Goal: Task Accomplishment & Management: Complete application form

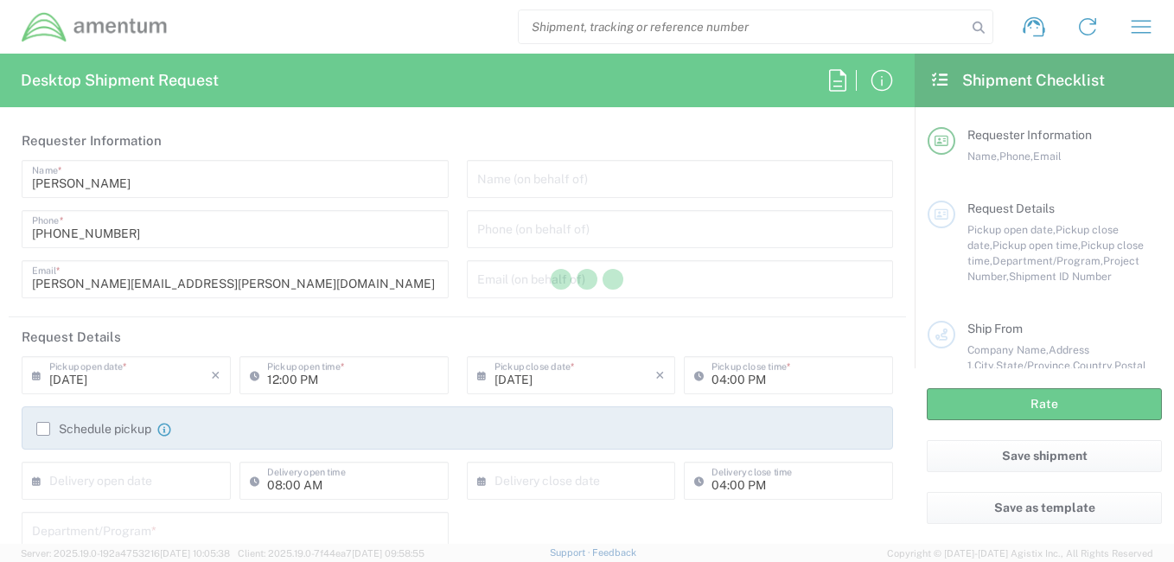
type input "[GEOGRAPHIC_DATA]"
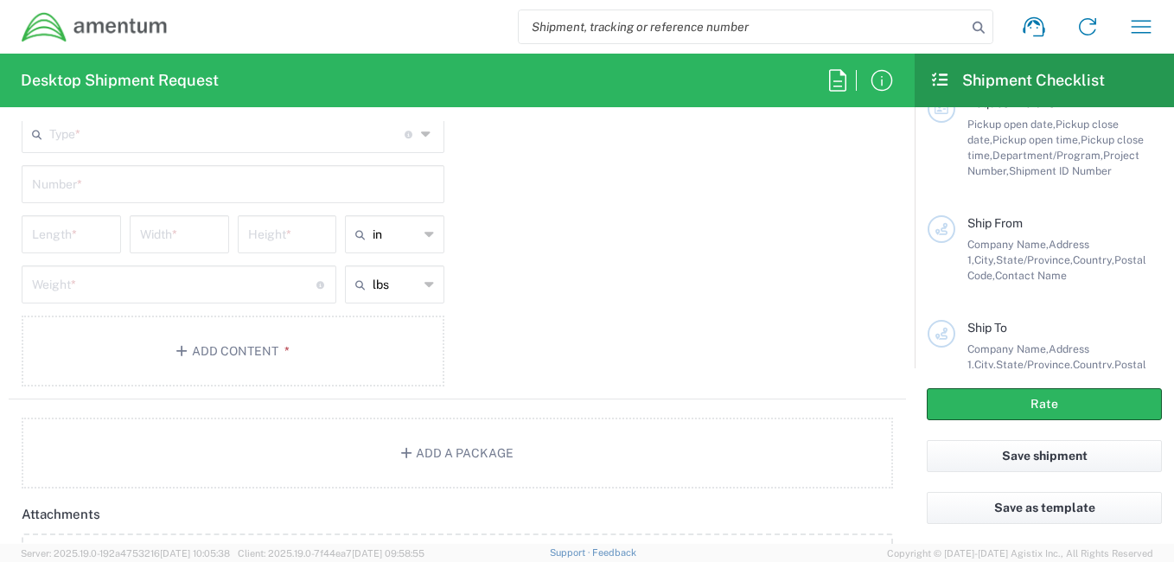
scroll to position [1591, 0]
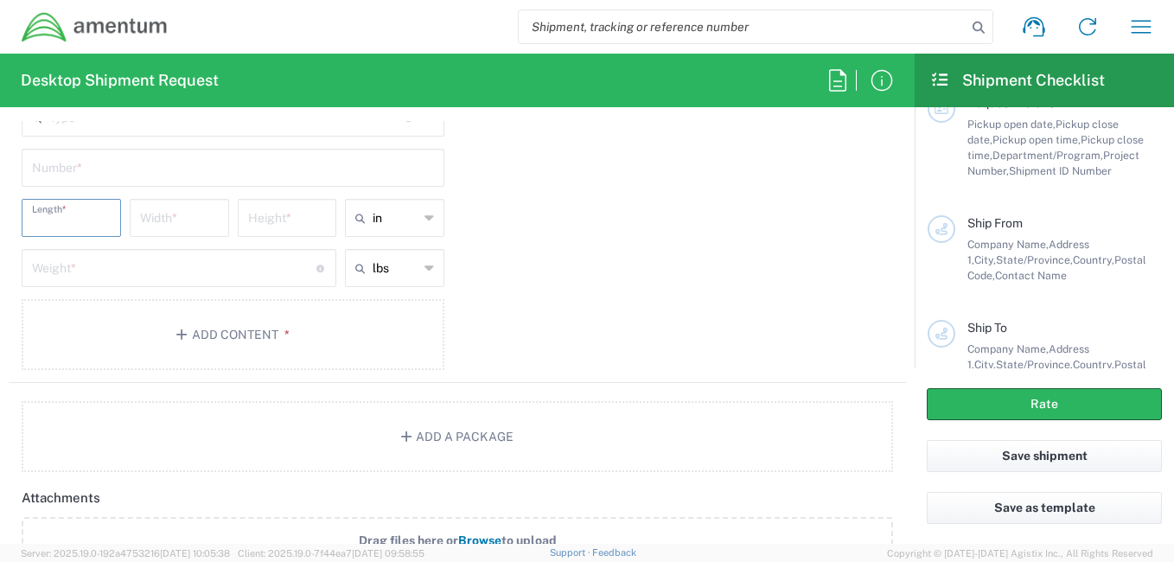
click at [99, 228] on input "number" at bounding box center [71, 216] width 79 height 30
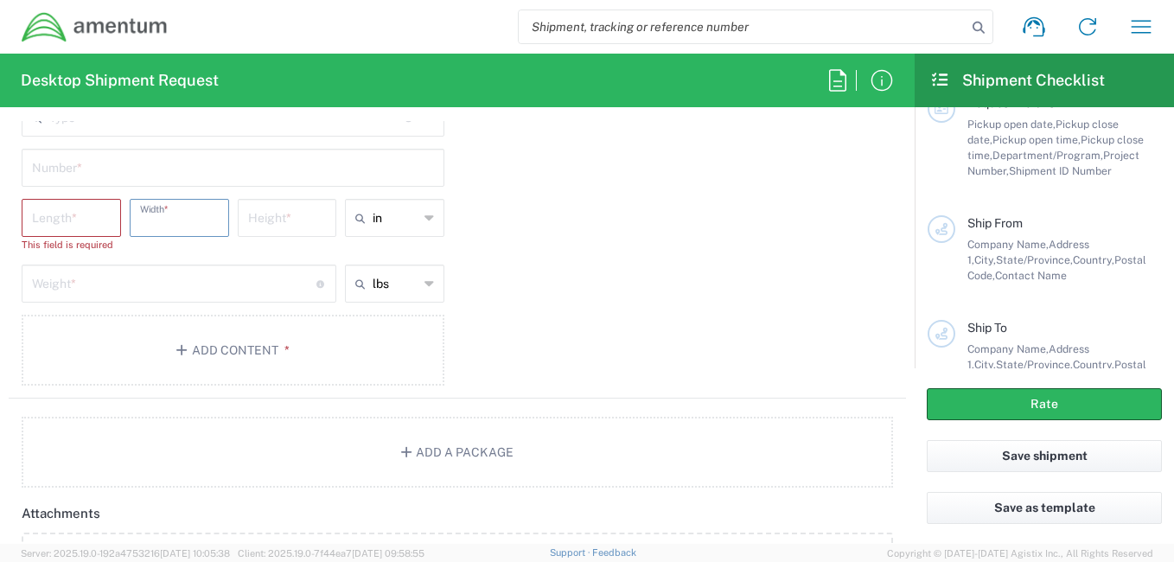
click at [181, 213] on input "number" at bounding box center [179, 216] width 79 height 30
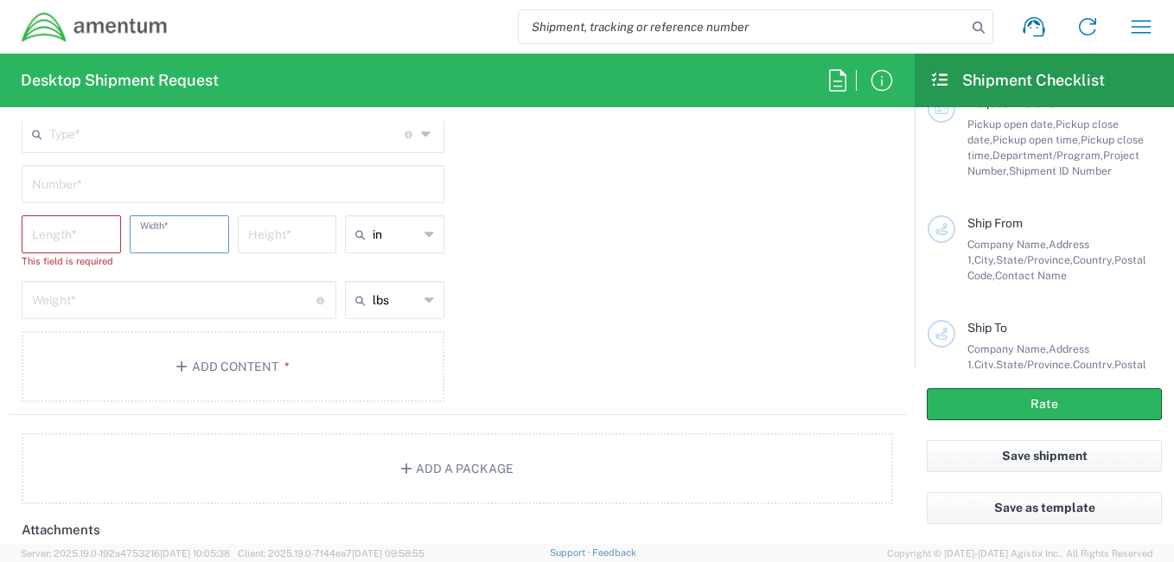
scroll to position [1538, 0]
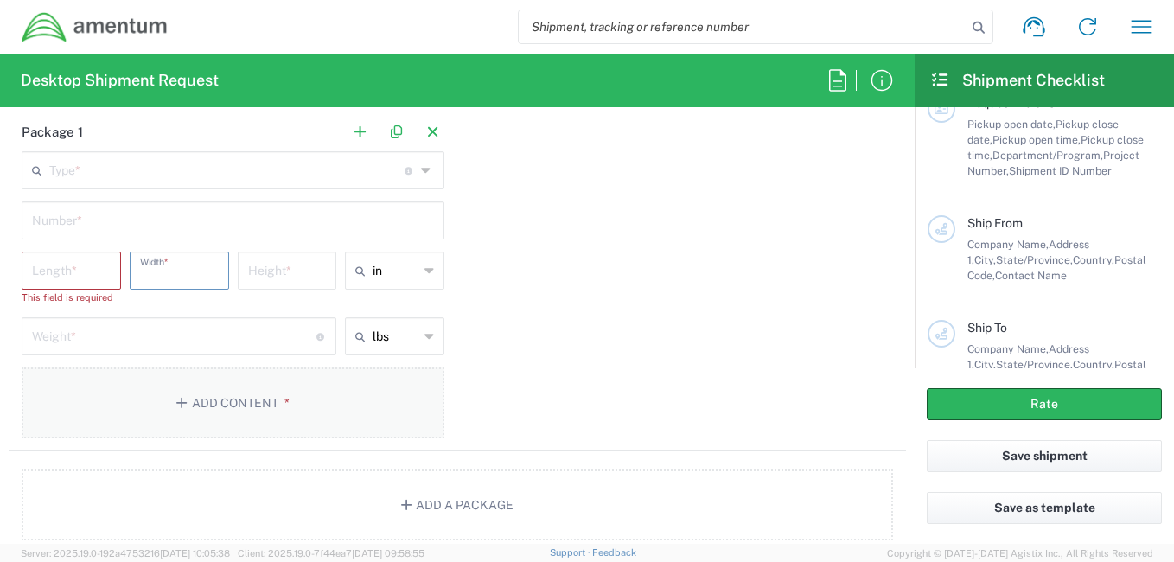
click at [194, 387] on button "Add Content *" at bounding box center [233, 402] width 423 height 71
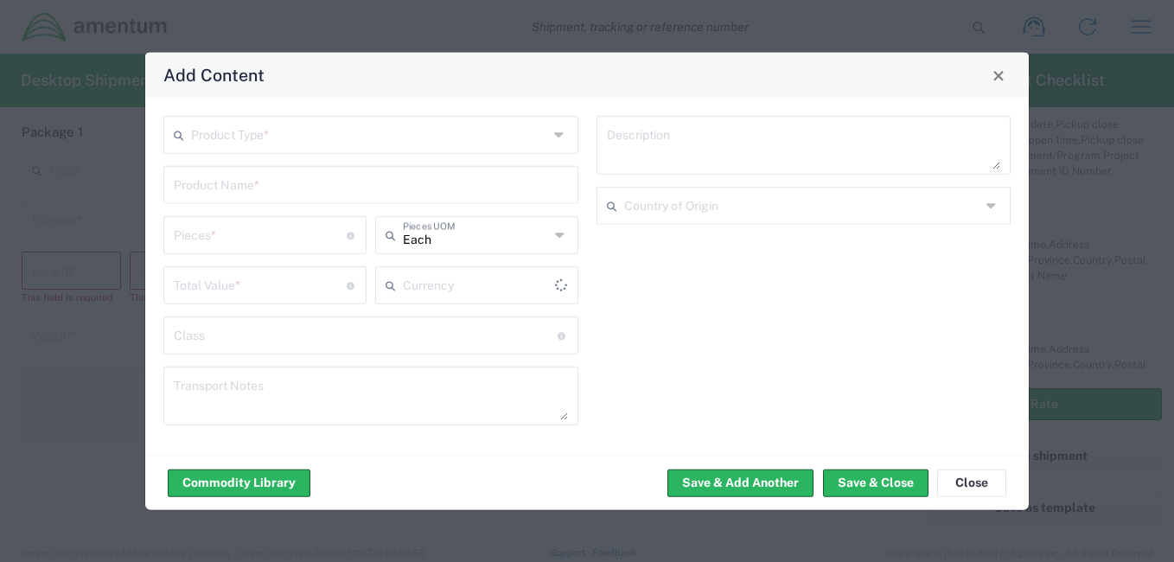
type input "US Dollar"
click at [958, 481] on button "Close" at bounding box center [971, 482] width 69 height 28
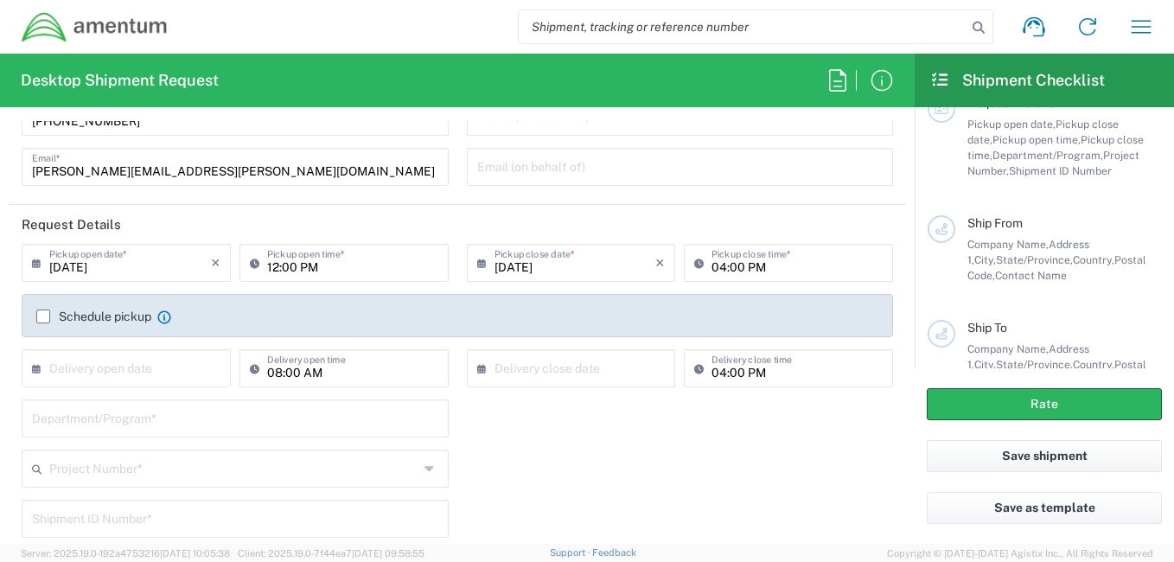
scroll to position [0, 0]
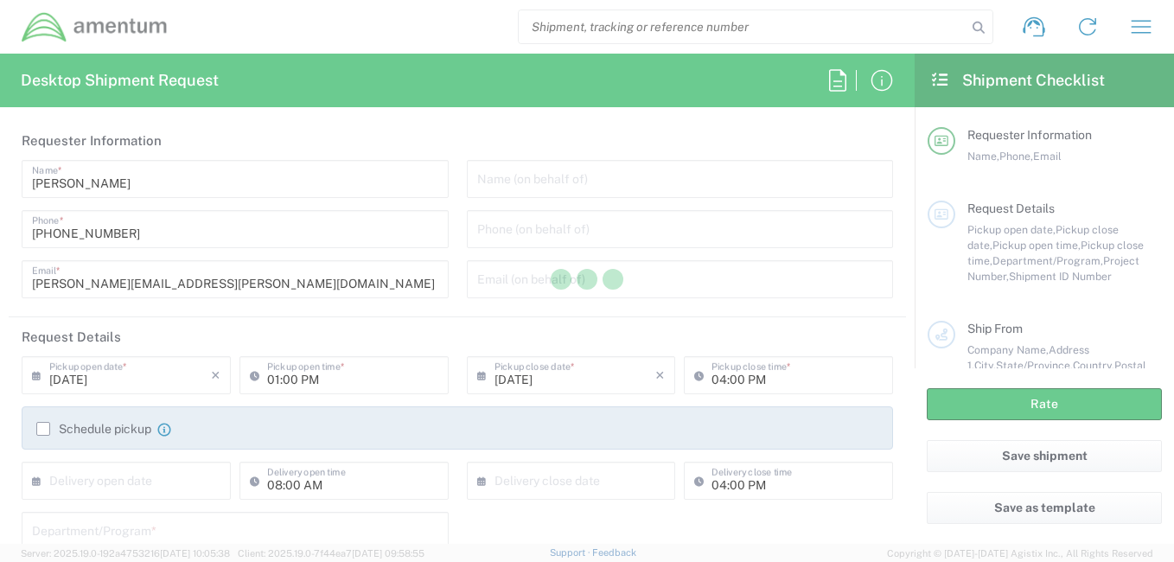
type input "[GEOGRAPHIC_DATA]"
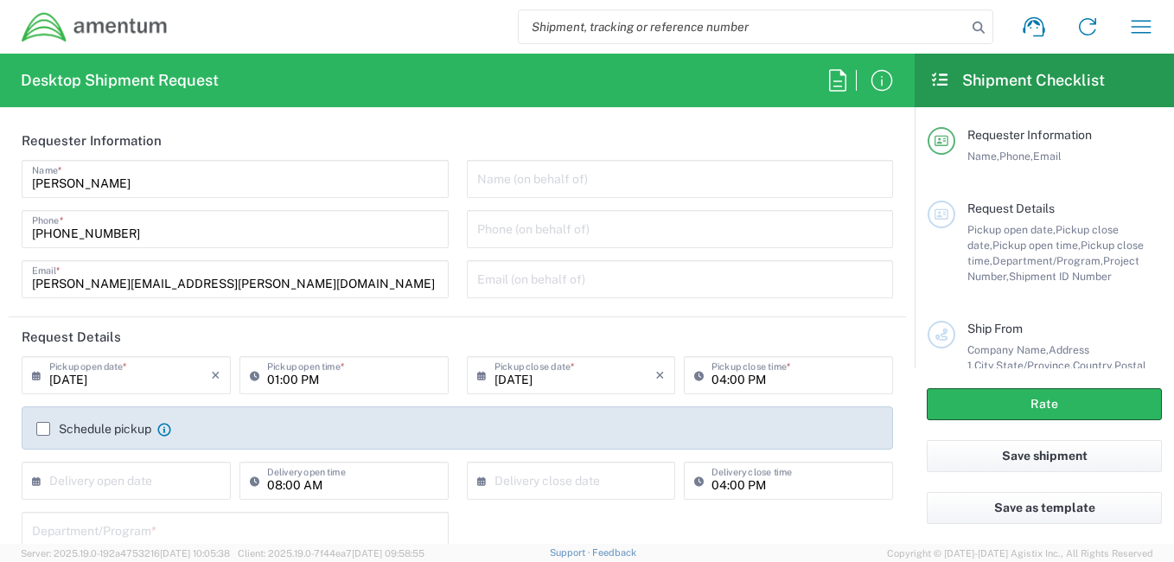
click at [171, 344] on header "Request Details" at bounding box center [457, 336] width 897 height 39
click at [143, 364] on input "[DATE]" at bounding box center [130, 374] width 162 height 30
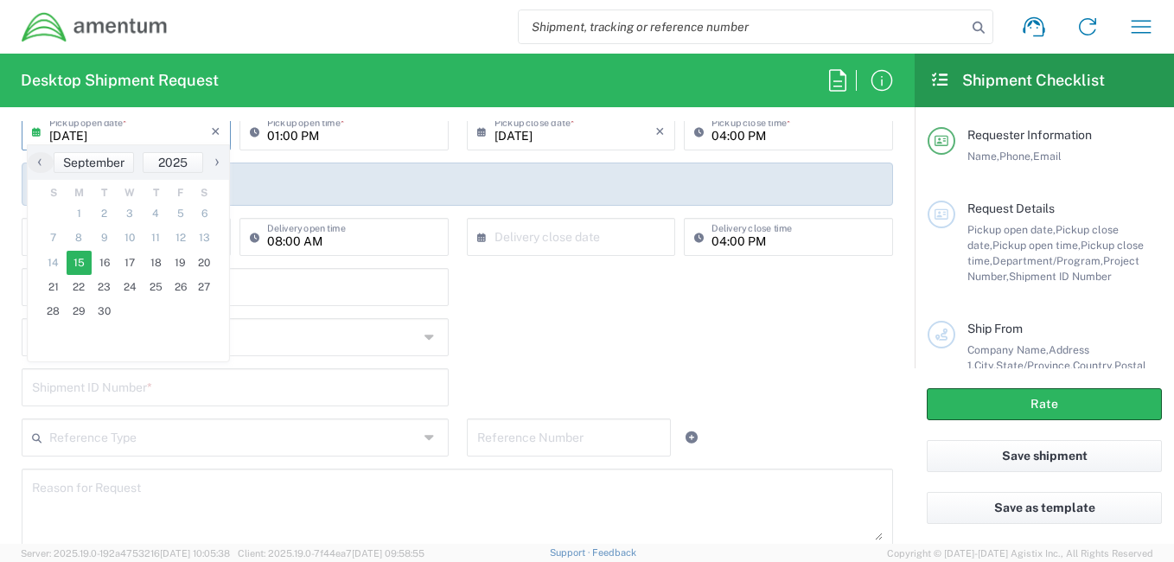
scroll to position [240, 0]
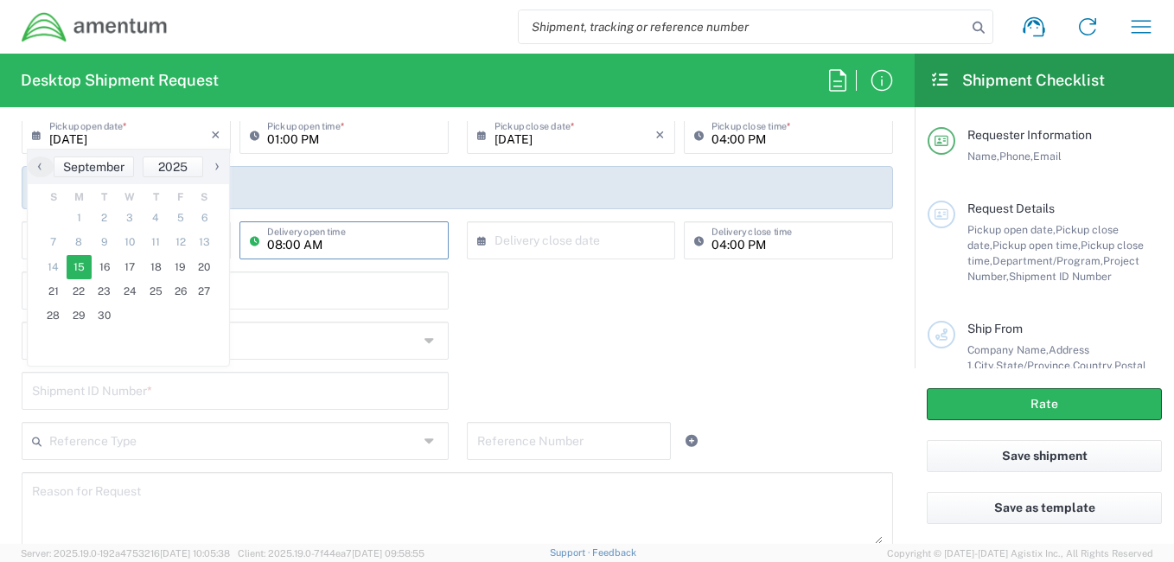
click at [410, 235] on input "08:00 AM" at bounding box center [352, 239] width 171 height 30
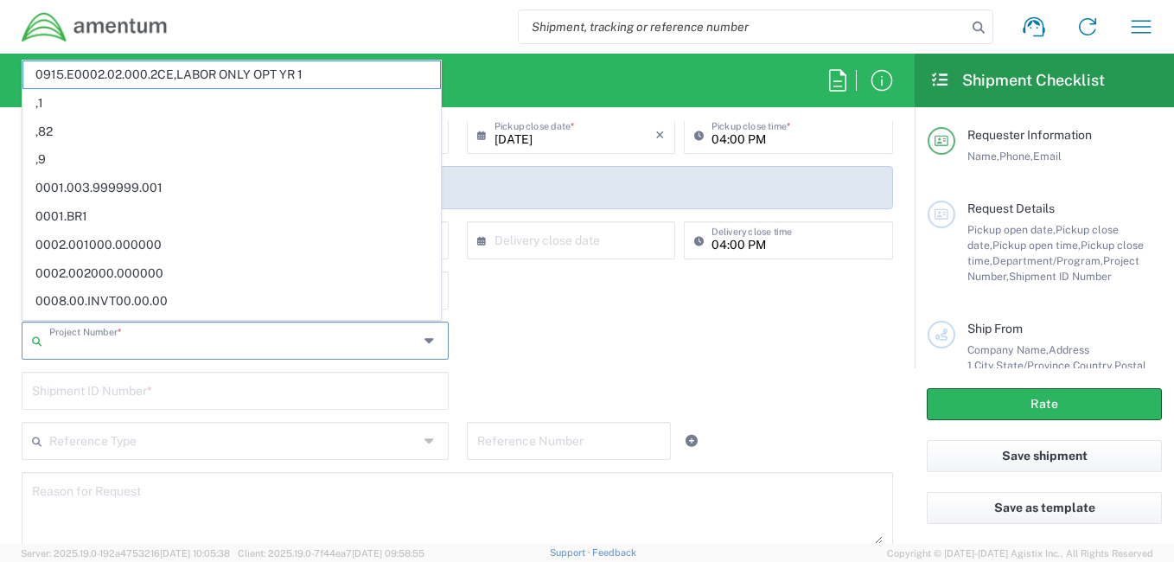
click at [176, 349] on input "text" at bounding box center [233, 339] width 369 height 30
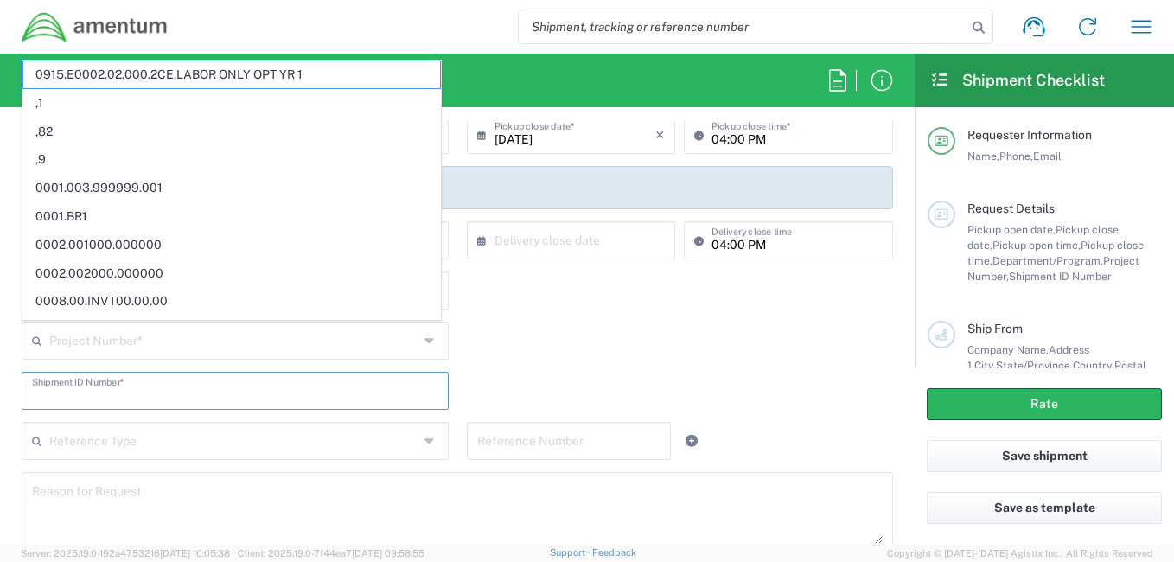
click at [235, 399] on input "text" at bounding box center [235, 389] width 406 height 30
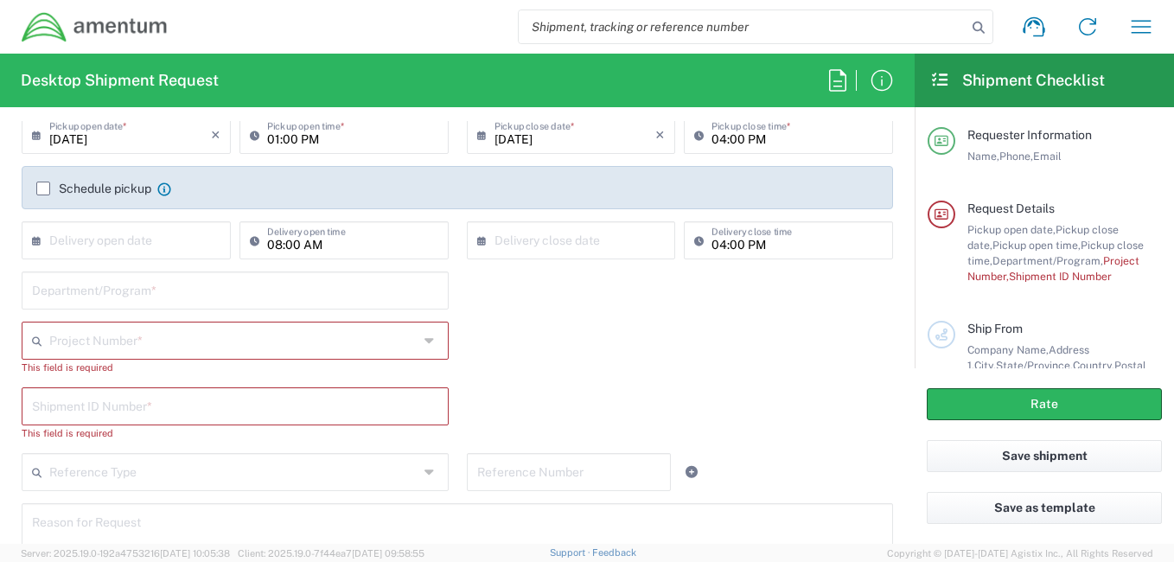
click at [837, 425] on div "Shipment ID Number * This field is required" at bounding box center [457, 420] width 889 height 66
click at [315, 301] on input "text" at bounding box center [235, 289] width 406 height 30
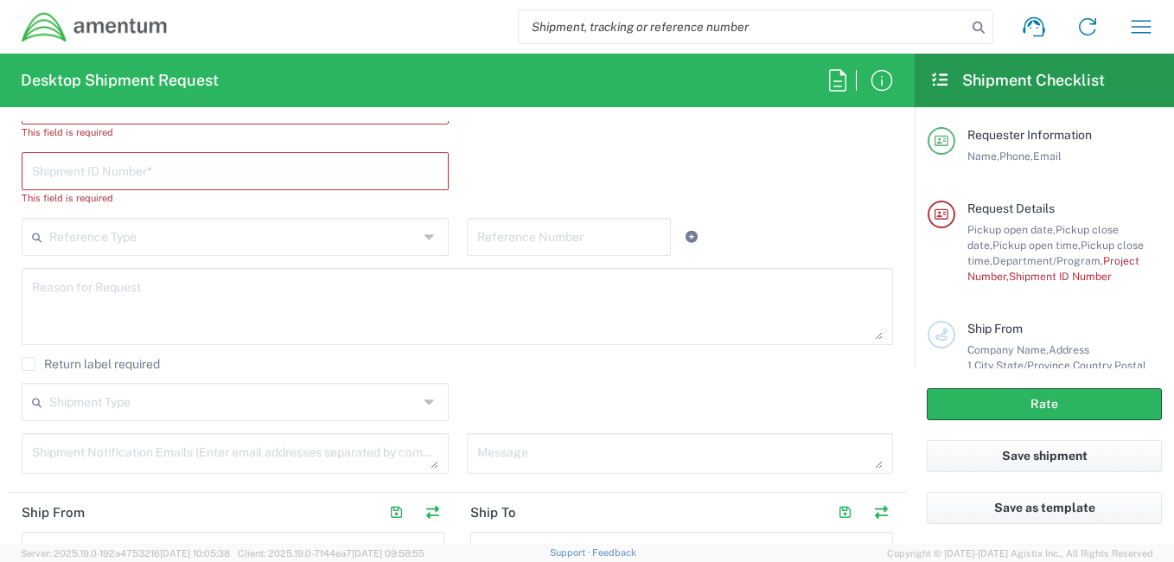
scroll to position [491, 0]
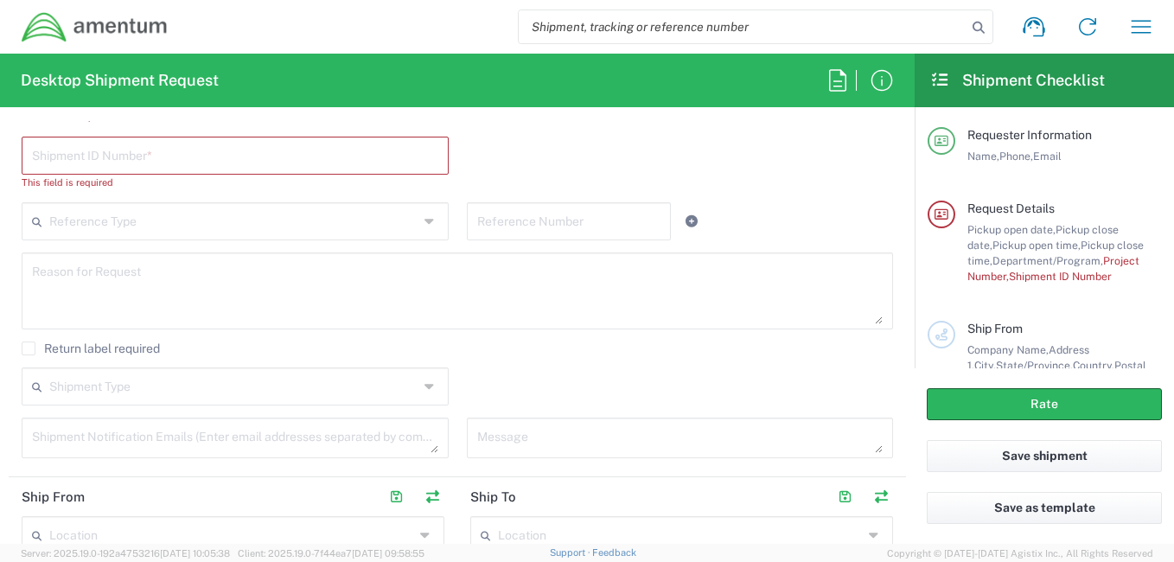
click at [258, 235] on input "text" at bounding box center [233, 220] width 369 height 30
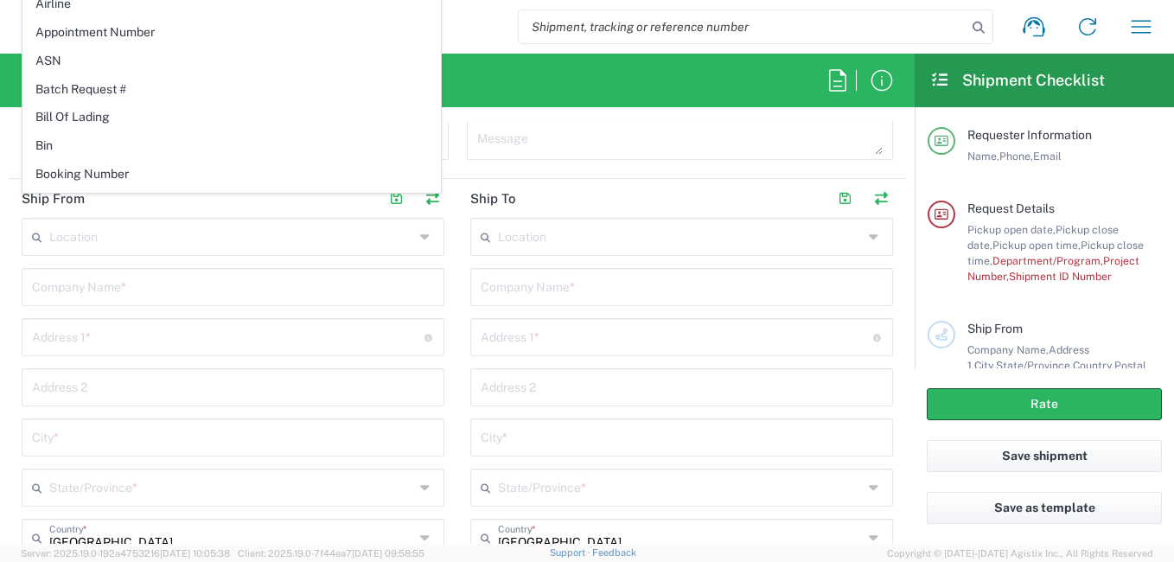
scroll to position [842, 0]
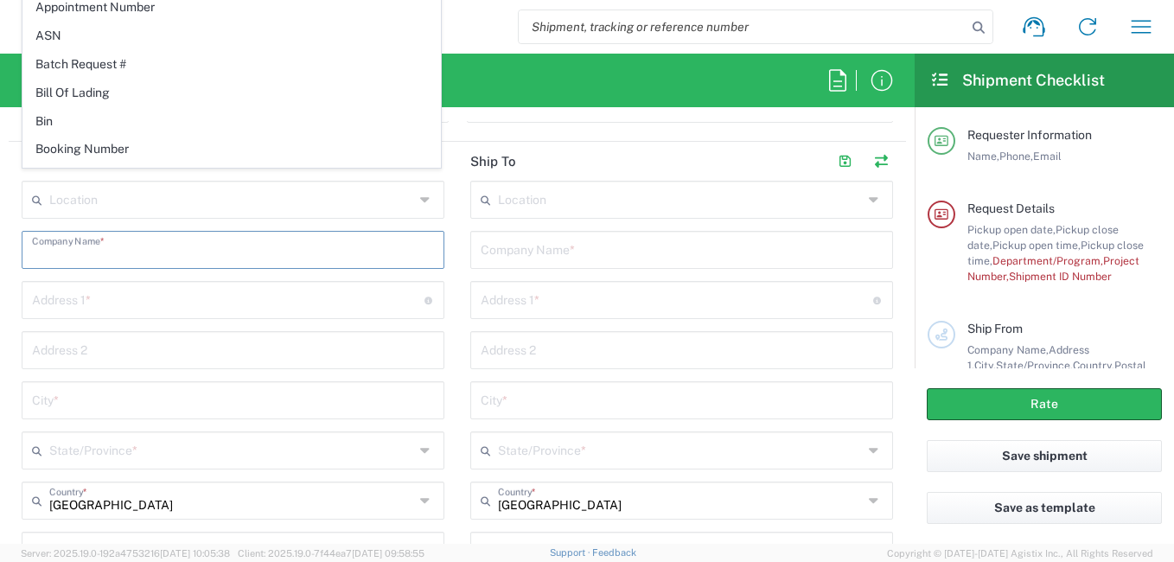
click at [195, 253] on input "text" at bounding box center [233, 248] width 402 height 30
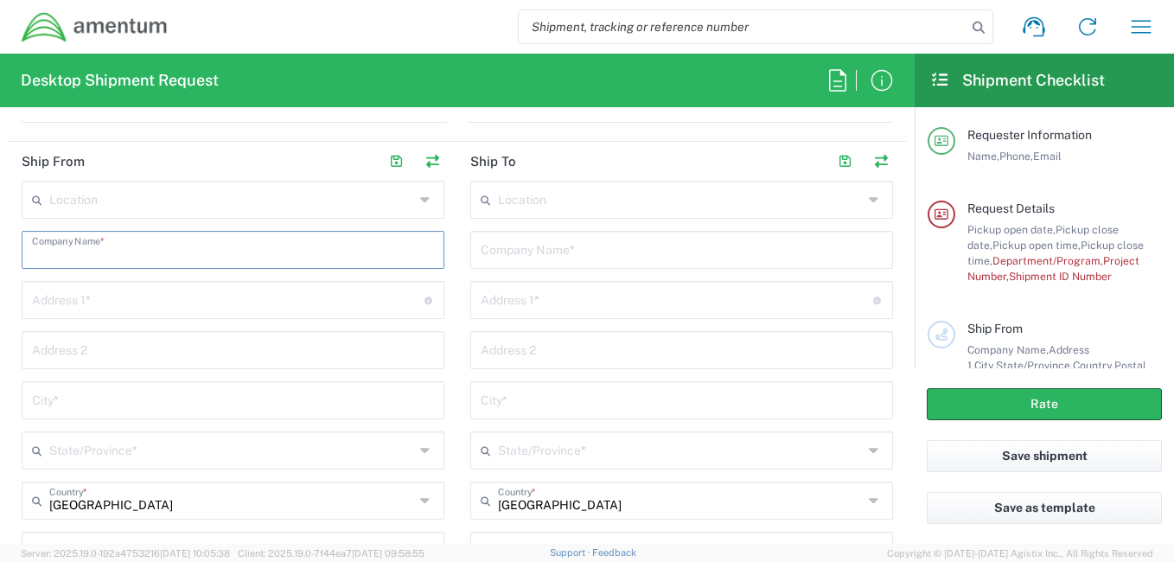
click at [185, 298] on input "text" at bounding box center [228, 298] width 392 height 30
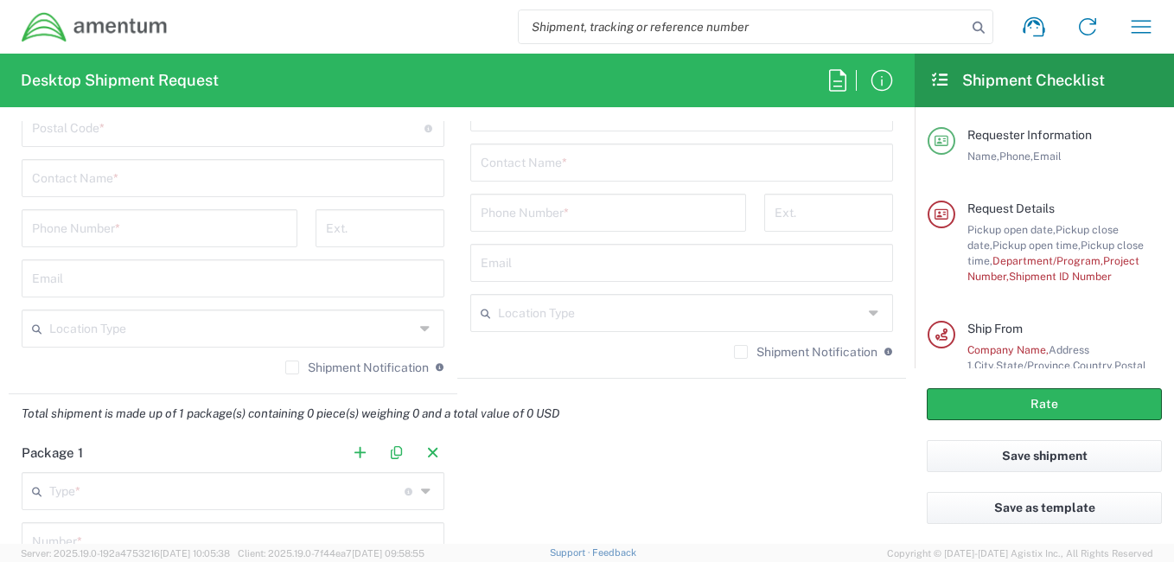
scroll to position [1296, 0]
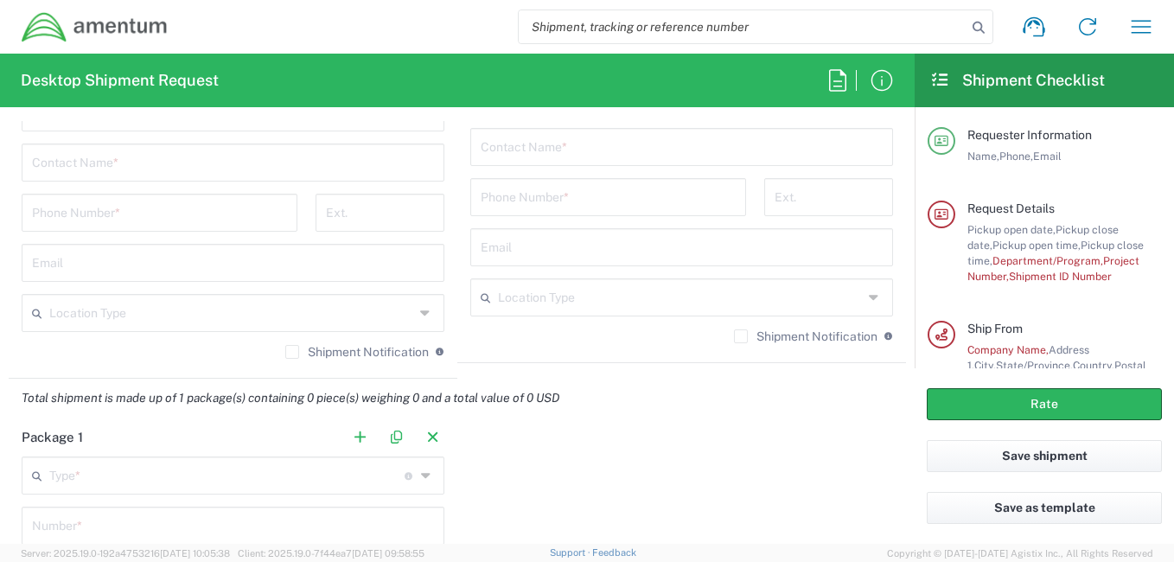
click at [770, 396] on div "Total shipment is made up of 1 package(s) containing 0 piece(s) weighing 0 and …" at bounding box center [457, 398] width 915 height 39
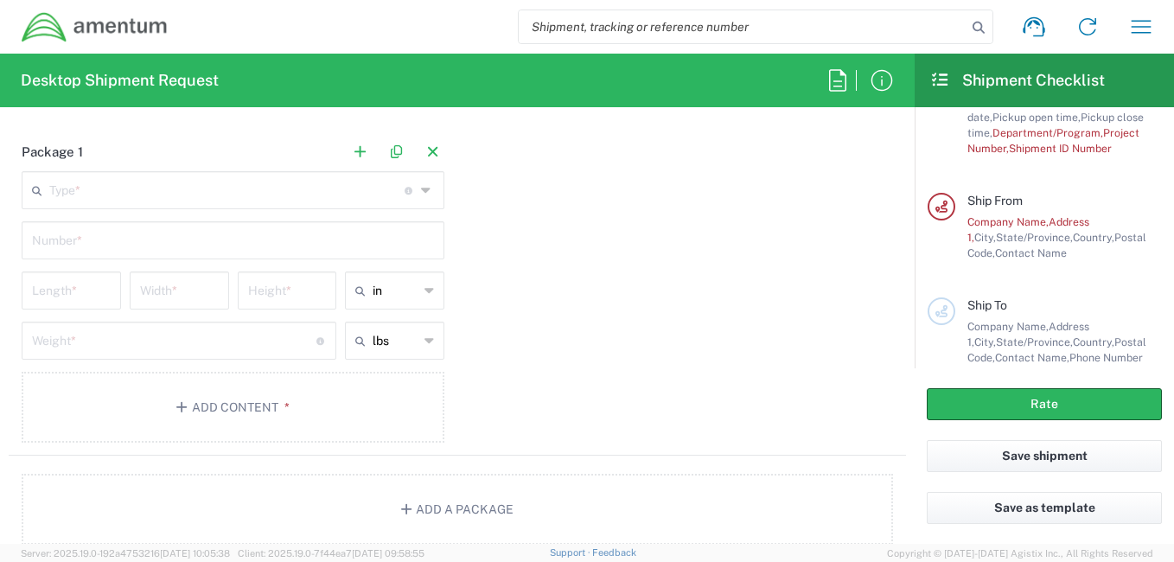
scroll to position [1440, 0]
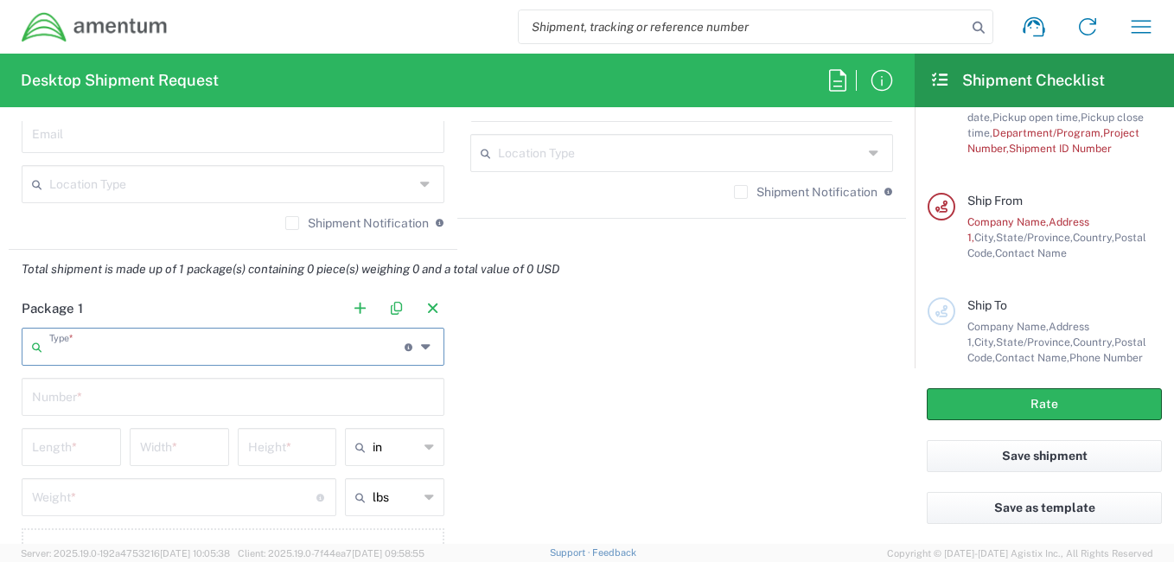
click at [187, 356] on input "text" at bounding box center [226, 345] width 355 height 30
click at [174, 405] on input "text" at bounding box center [233, 395] width 402 height 30
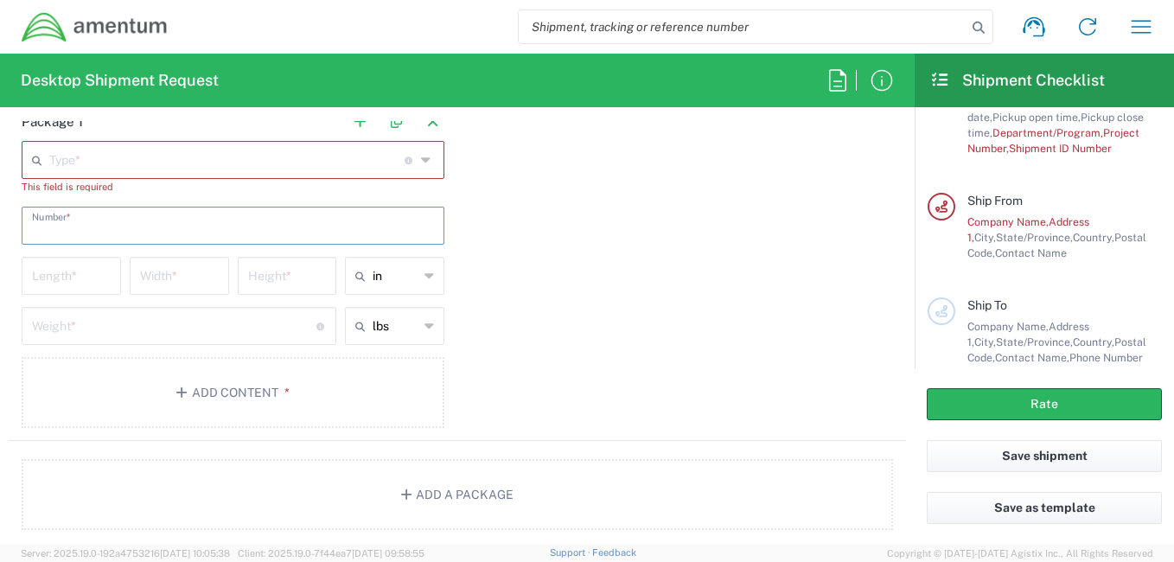
scroll to position [1630, 0]
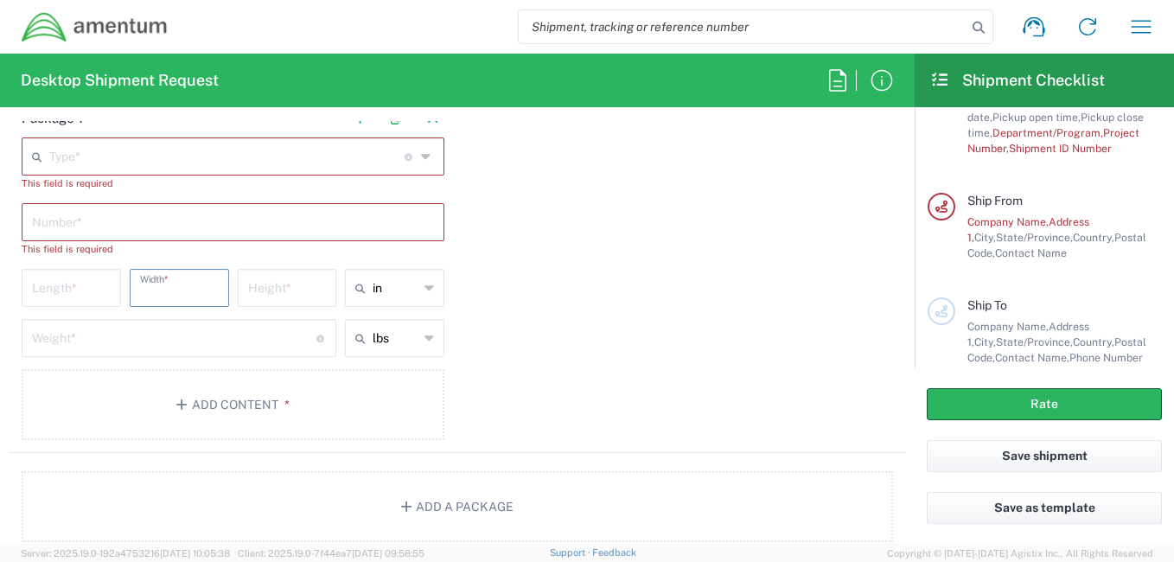
click at [194, 264] on main "Type * Material used to package goods Crate(s) Envelope Pallet(s) Oversized (No…" at bounding box center [233, 291] width 449 height 309
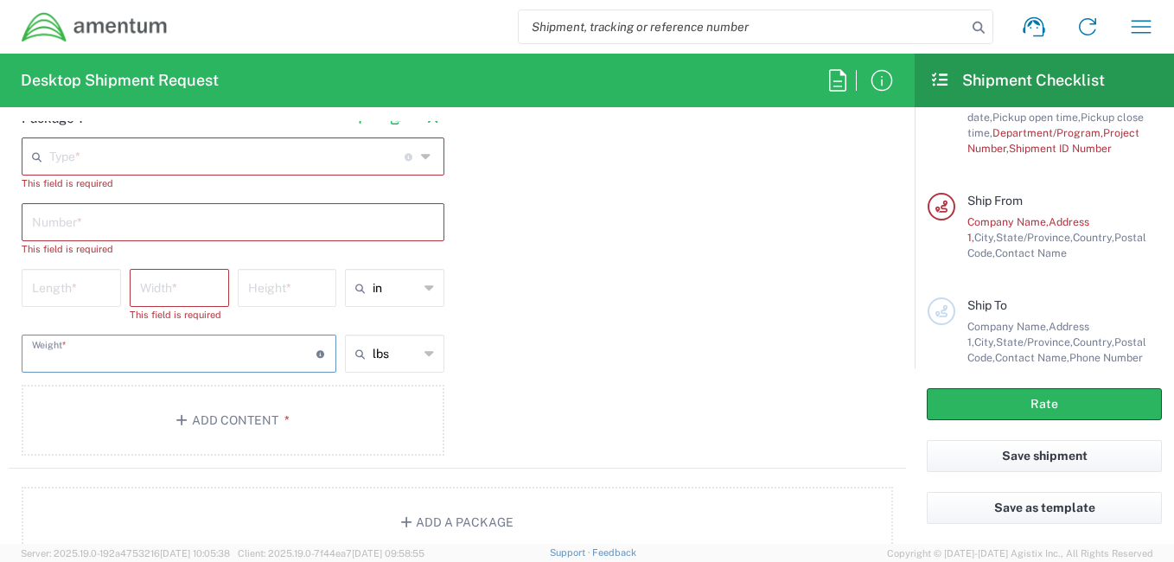
click at [220, 338] on input "number" at bounding box center [174, 352] width 284 height 30
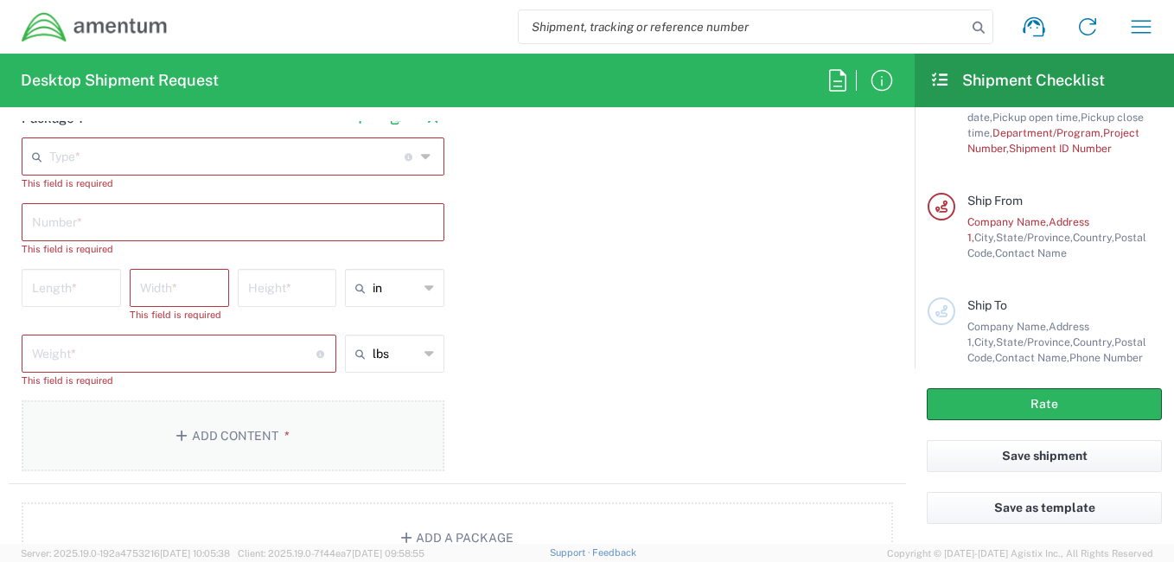
click at [226, 411] on button "Add Content *" at bounding box center [233, 435] width 423 height 71
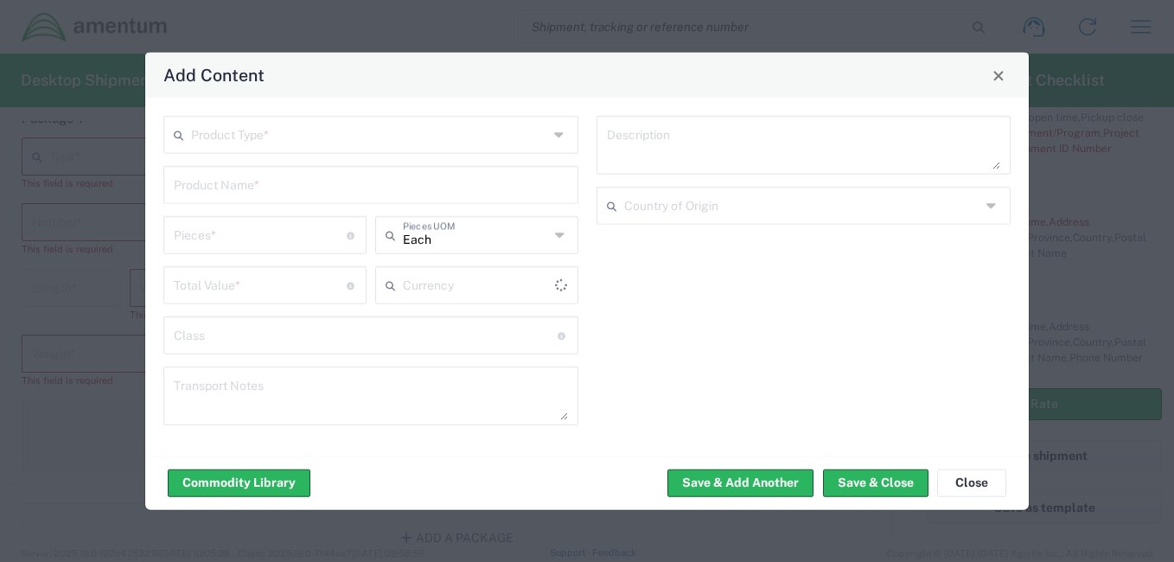
type input "US Dollar"
click at [297, 158] on div "Product Type * Product Name * Pieces * Number of pieces inside all the packages…" at bounding box center [371, 277] width 433 height 322
click at [297, 141] on input "text" at bounding box center [369, 133] width 357 height 30
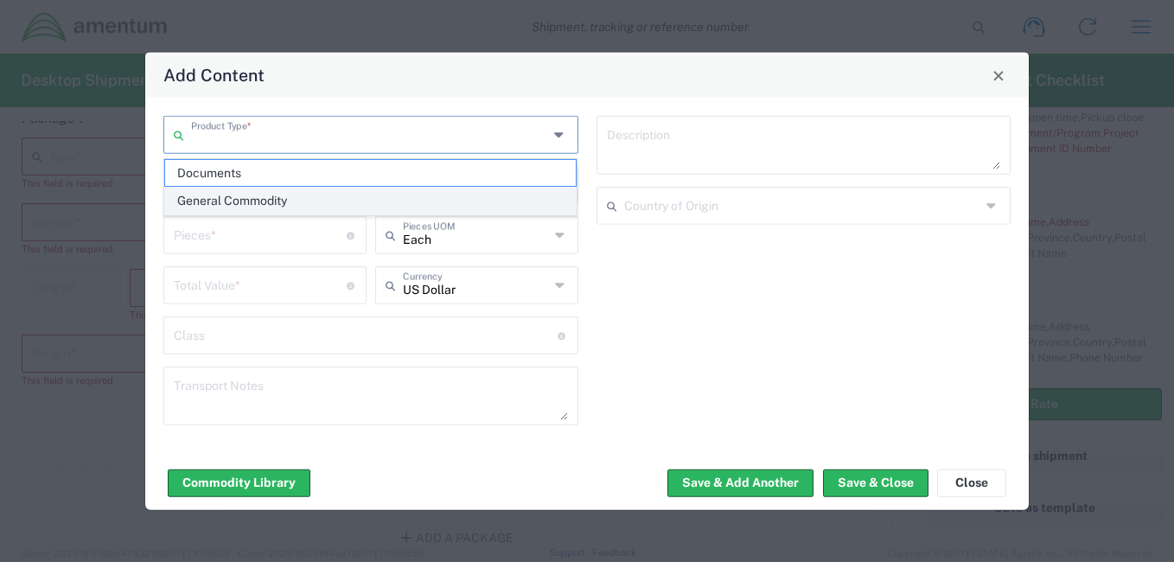
click at [225, 197] on span "General Commodity" at bounding box center [370, 201] width 411 height 27
type input "General Commodity"
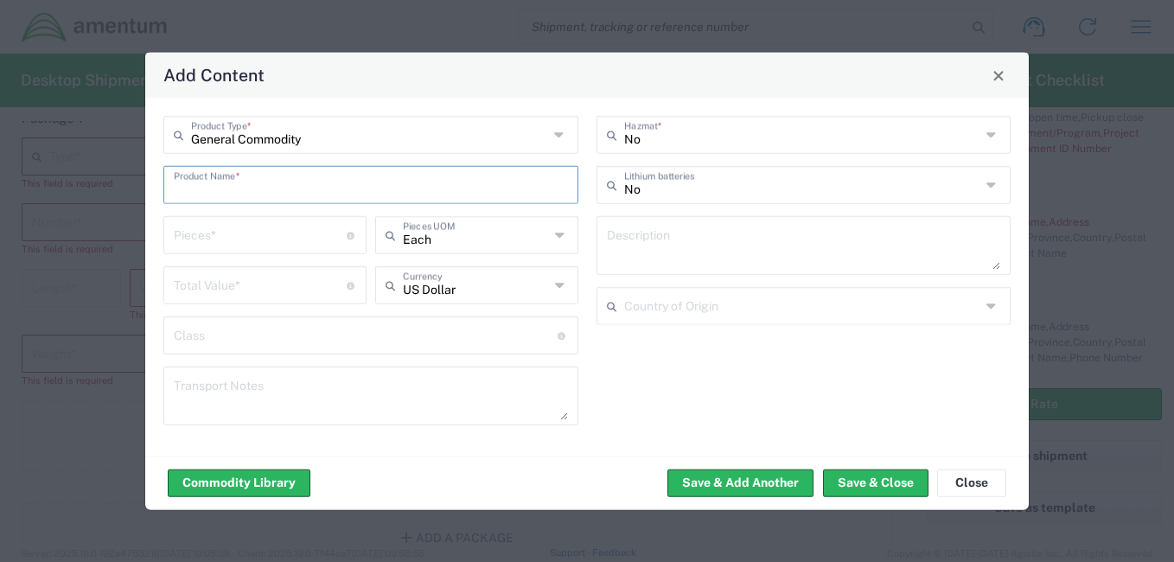
click at [303, 188] on input "text" at bounding box center [371, 184] width 394 height 30
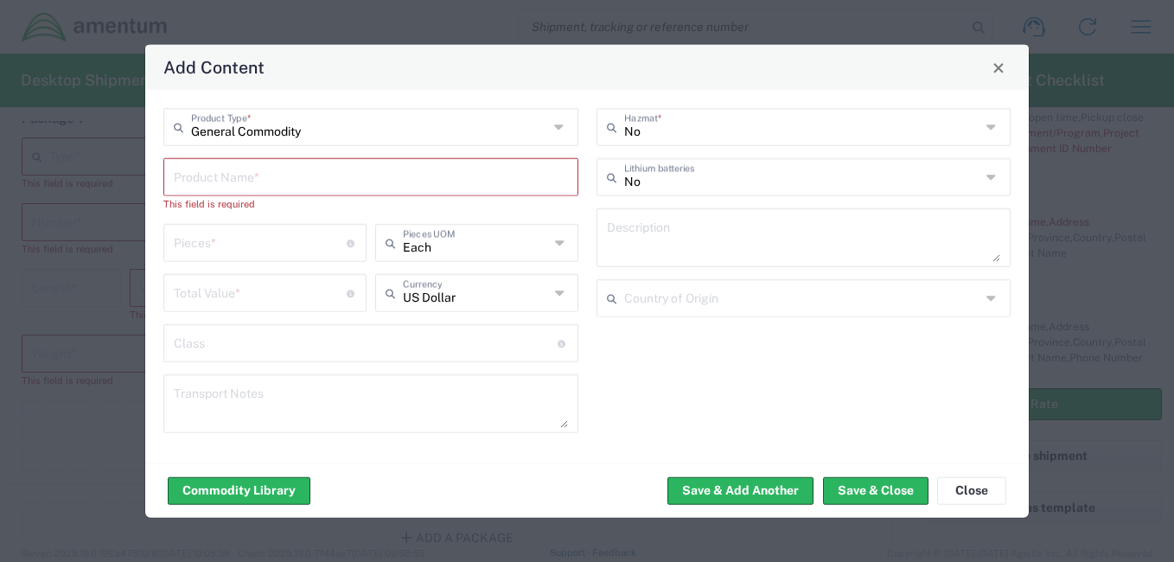
click at [395, 266] on div "General Commodity Product Type * Product Name * This field is required Pieces *…" at bounding box center [371, 276] width 433 height 337
click at [394, 266] on div "Each Pieces UOM" at bounding box center [477, 249] width 212 height 50
click at [235, 239] on input "number" at bounding box center [260, 241] width 173 height 30
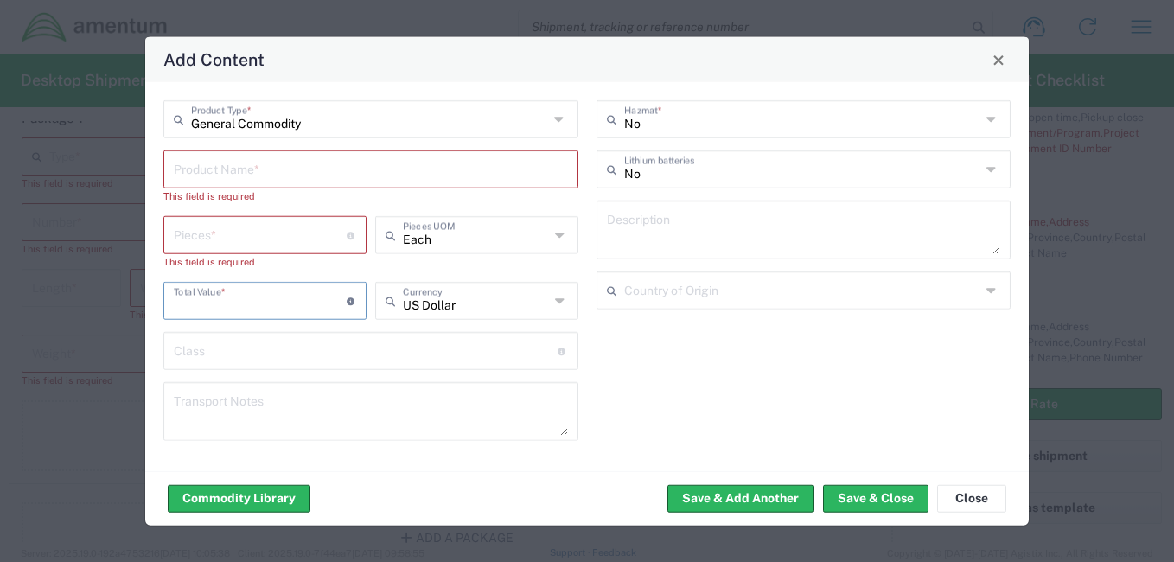
click at [215, 294] on input "number" at bounding box center [260, 299] width 173 height 30
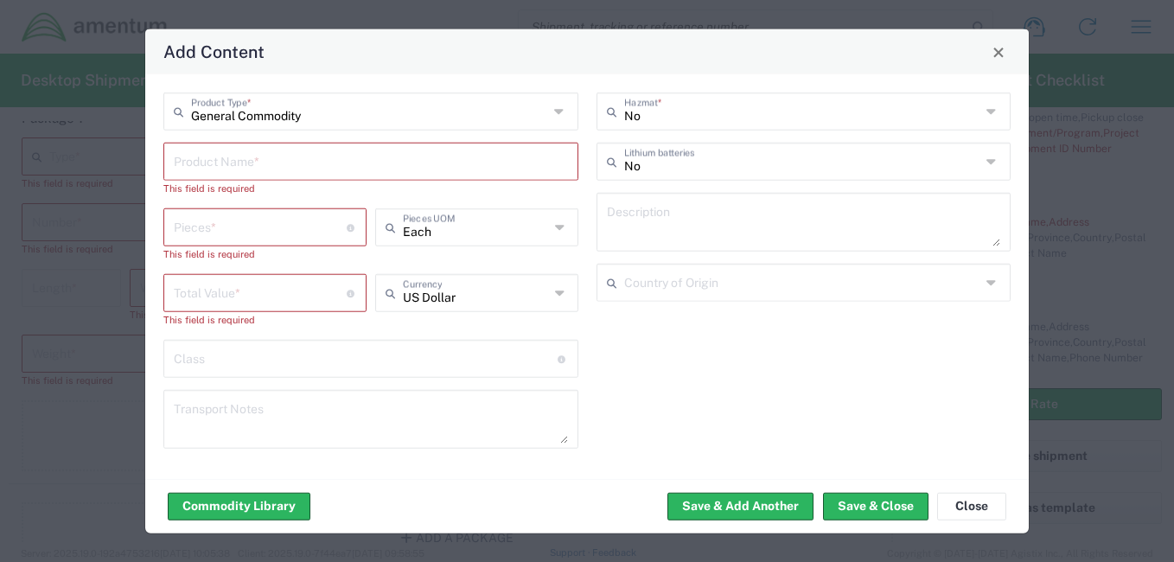
drag, startPoint x: 989, startPoint y: 287, endPoint x: 802, endPoint y: 382, distance: 209.5
click at [965, 357] on div "No Hazmat * No Lithium batteries Description Country of Origin" at bounding box center [803, 276] width 433 height 368
click at [258, 369] on input "text" at bounding box center [366, 357] width 384 height 30
click at [250, 401] on textarea at bounding box center [371, 419] width 394 height 48
drag, startPoint x: 989, startPoint y: 282, endPoint x: 988, endPoint y: 313, distance: 31.1
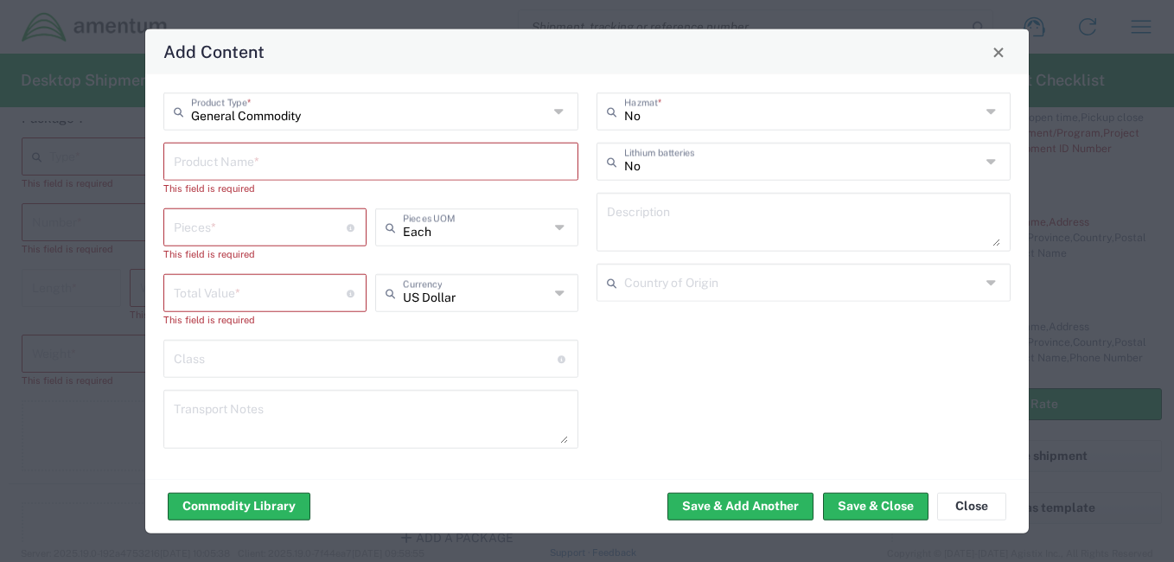
click at [988, 313] on div "No Hazmat * No Lithium batteries Description Country of Origin" at bounding box center [803, 276] width 433 height 368
click at [986, 324] on div "No Hazmat * No Lithium batteries Description Country of Origin" at bounding box center [803, 276] width 433 height 368
click at [322, 406] on textarea at bounding box center [371, 419] width 394 height 48
click at [977, 505] on button "Close" at bounding box center [971, 506] width 69 height 28
